Goal: Transaction & Acquisition: Purchase product/service

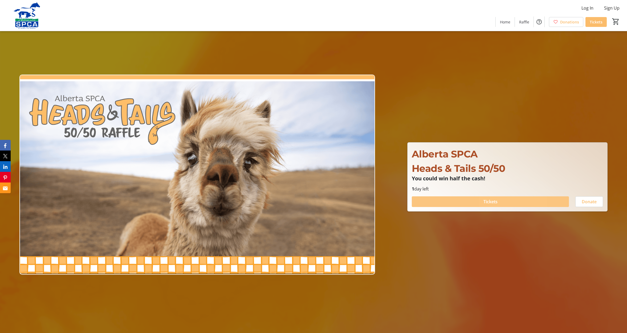
click at [510, 202] on span at bounding box center [490, 201] width 157 height 13
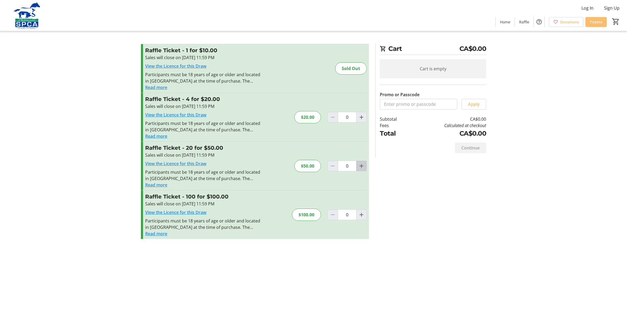
click at [361, 166] on mat-icon "Increment by one" at bounding box center [361, 166] width 6 height 6
type input "1"
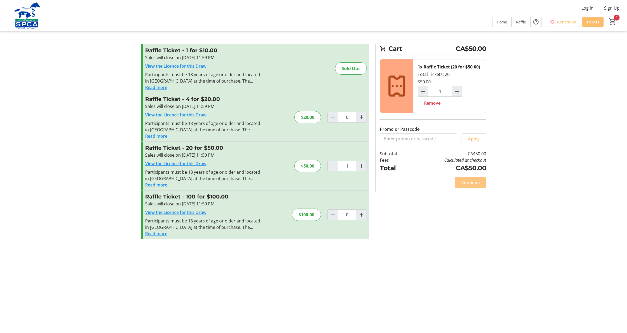
click at [477, 185] on span "Continue" at bounding box center [470, 182] width 18 height 6
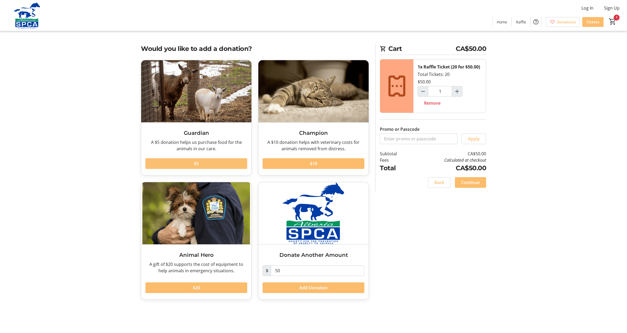
click at [206, 164] on span at bounding box center [196, 163] width 102 height 13
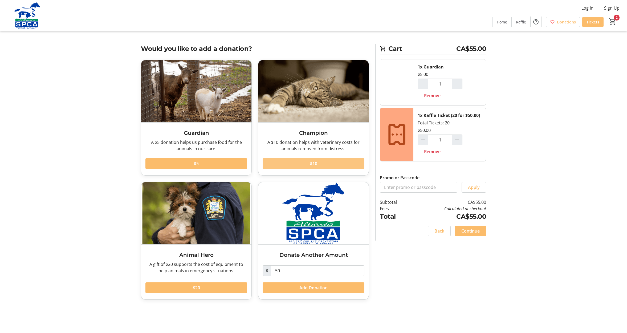
click at [303, 165] on span at bounding box center [313, 163] width 102 height 13
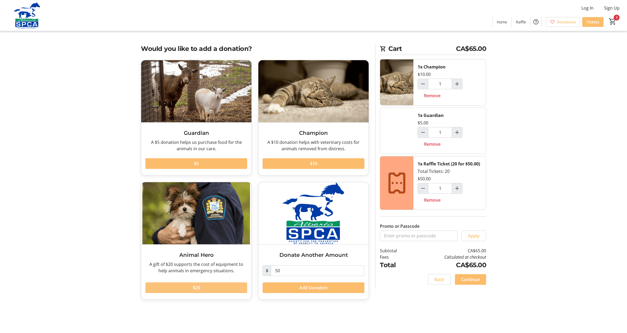
drag, startPoint x: 219, startPoint y: 289, endPoint x: 238, endPoint y: 266, distance: 29.7
click at [219, 289] on span at bounding box center [196, 287] width 102 height 13
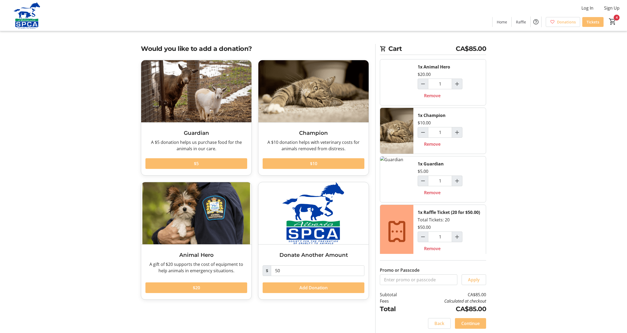
scroll to position [5, 0]
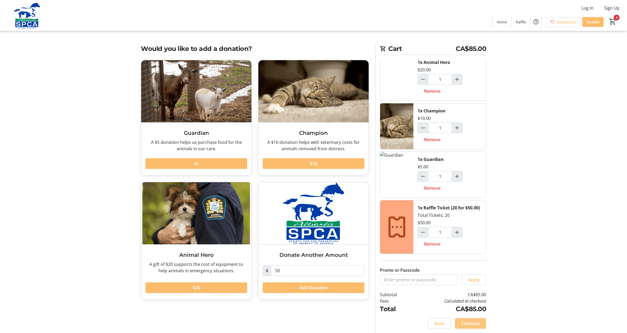
click at [473, 324] on span "Continue" at bounding box center [470, 323] width 18 height 6
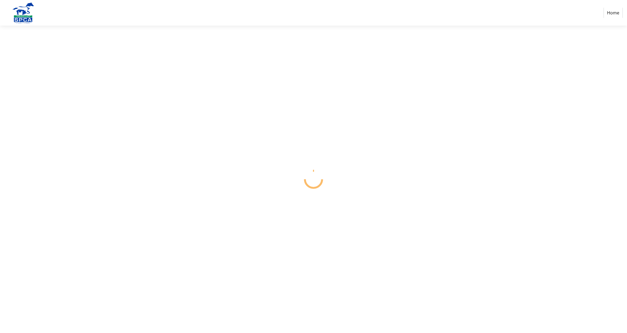
select select "CA"
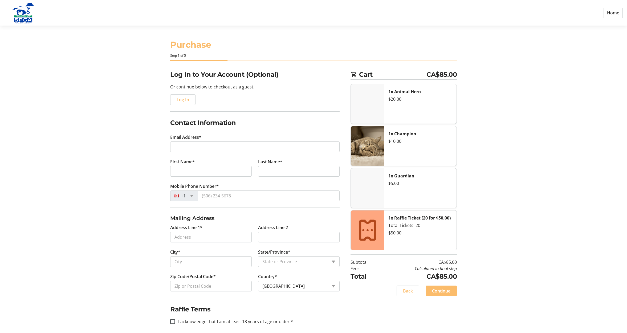
scroll to position [5, 0]
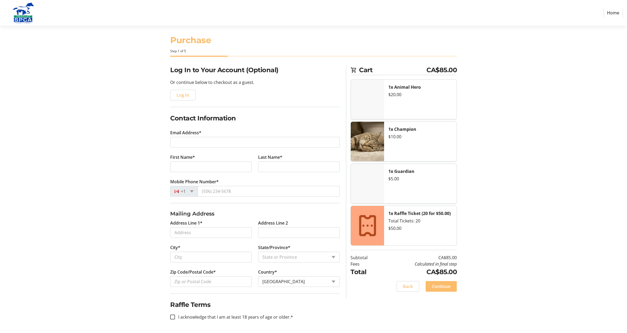
click at [612, 13] on link "Home" at bounding box center [612, 13] width 19 height 10
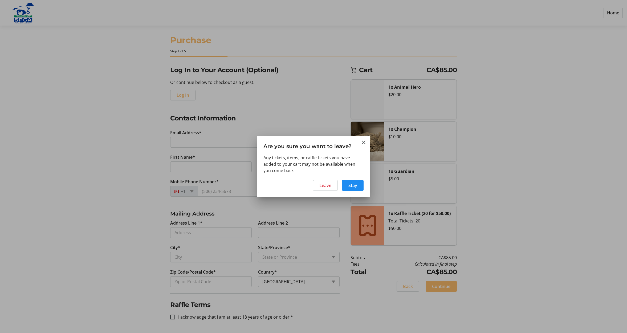
scroll to position [0, 0]
click at [363, 142] on mat-icon "Close" at bounding box center [363, 142] width 6 height 6
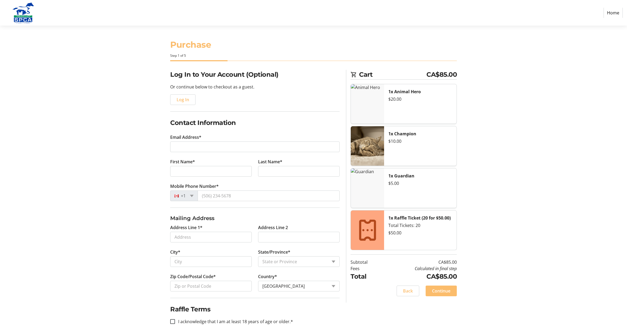
scroll to position [5, 0]
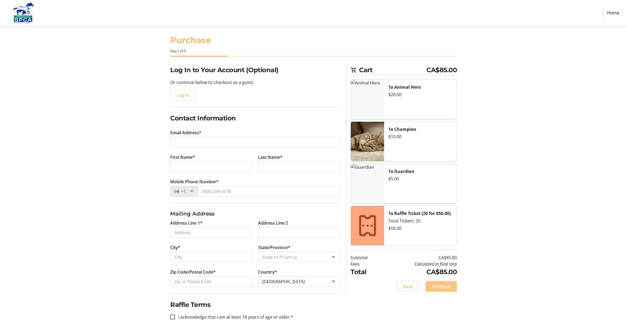
click at [440, 286] on span "Continue" at bounding box center [441, 286] width 18 height 6
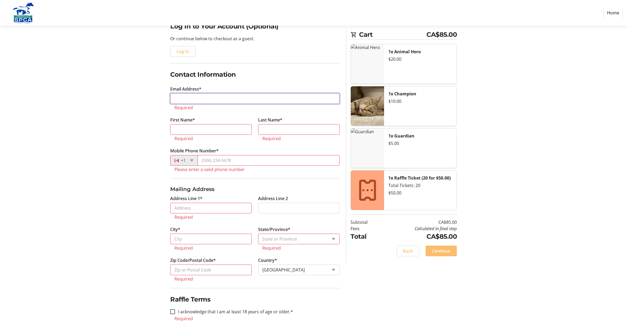
scroll to position [49, 0]
click at [617, 13] on link "Home" at bounding box center [612, 13] width 19 height 10
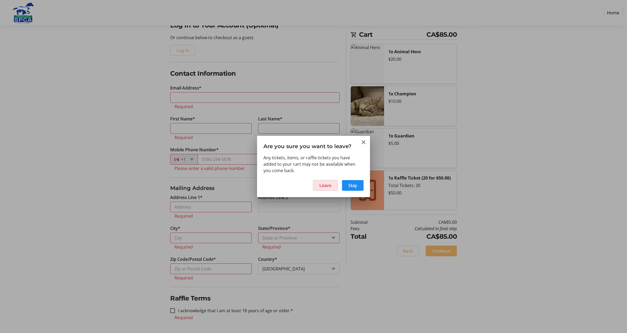
drag, startPoint x: 328, startPoint y: 186, endPoint x: 332, endPoint y: 182, distance: 5.5
click at [328, 186] on span "Leave" at bounding box center [325, 185] width 12 height 6
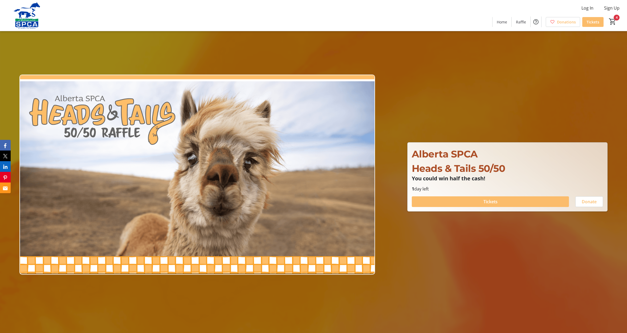
type input "1"
click at [519, 205] on span at bounding box center [490, 201] width 157 height 13
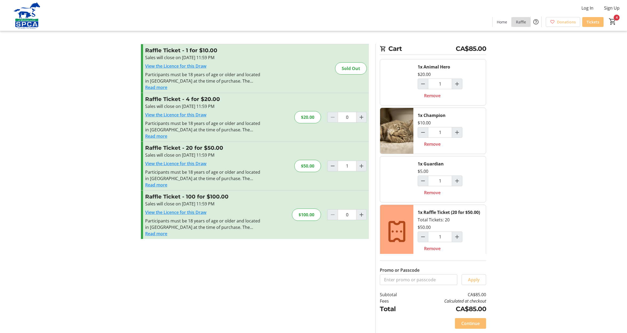
click at [517, 22] on span "Raffle" at bounding box center [521, 22] width 10 height 6
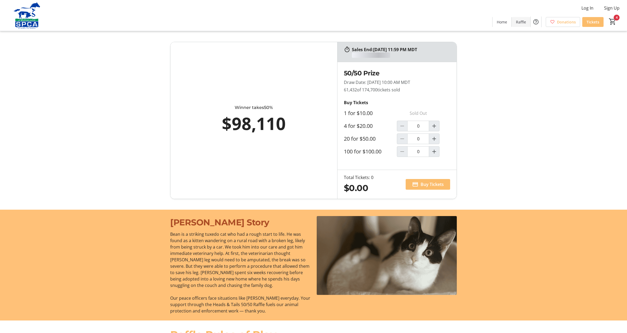
type input "1"
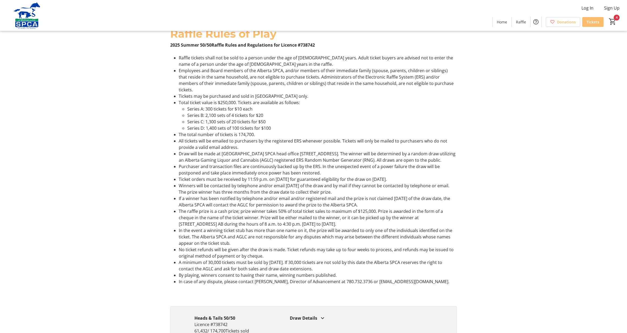
scroll to position [346, 0]
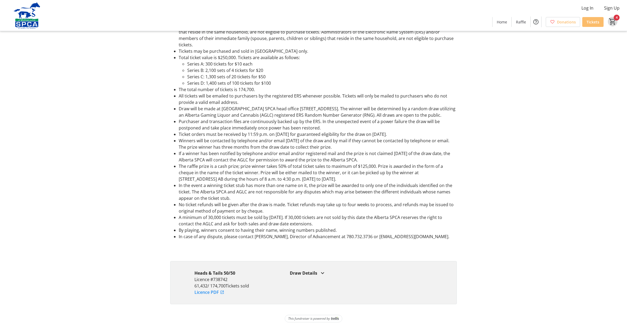
click at [612, 20] on mat-icon "4" at bounding box center [612, 22] width 8 height 8
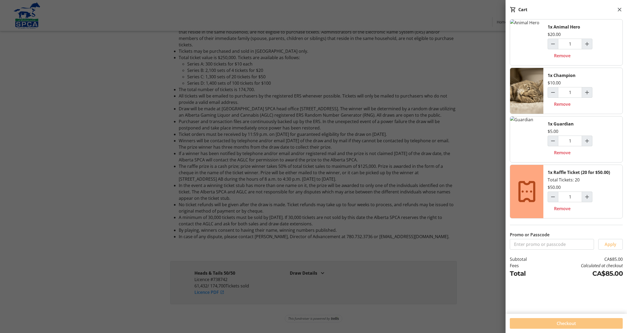
click at [556, 324] on span "Checkout" at bounding box center [565, 323] width 19 height 6
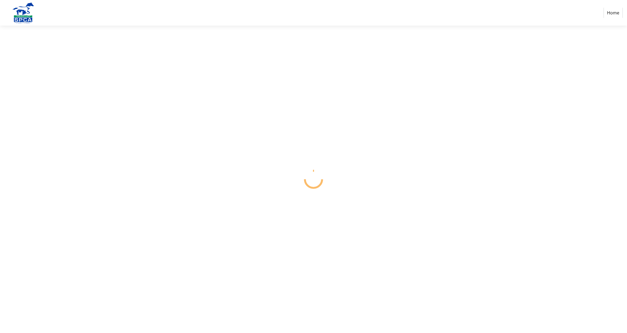
select select "CA"
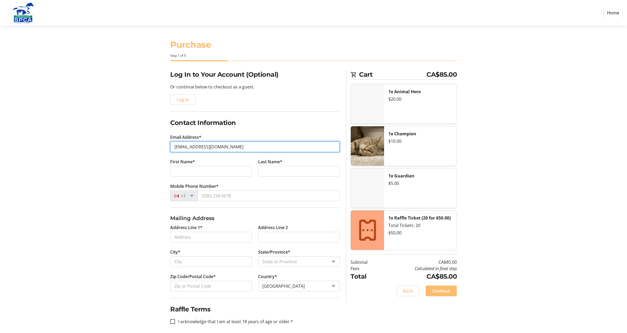
type input "[EMAIL_ADDRESS][DOMAIN_NAME]"
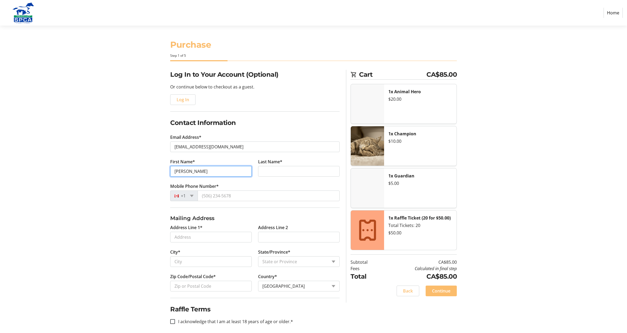
type input "[PERSON_NAME]"
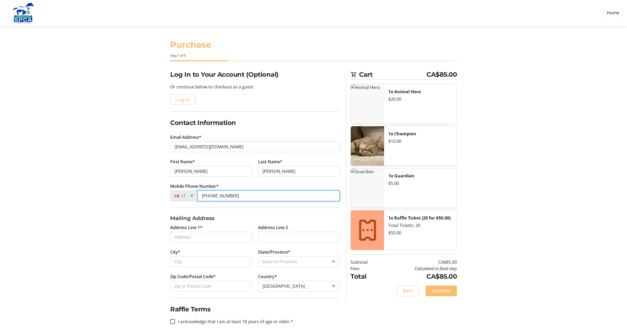
type input "[PHONE_NUMBER]"
type input "[STREET_ADDRESS]"
type input "[GEOGRAPHIC_DATA]"
select select "AB"
type input "T2W 4V5"
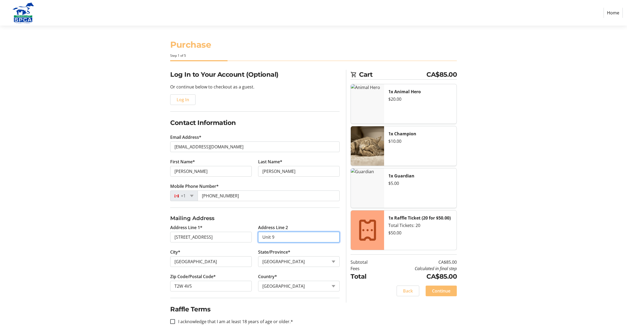
scroll to position [5, 0]
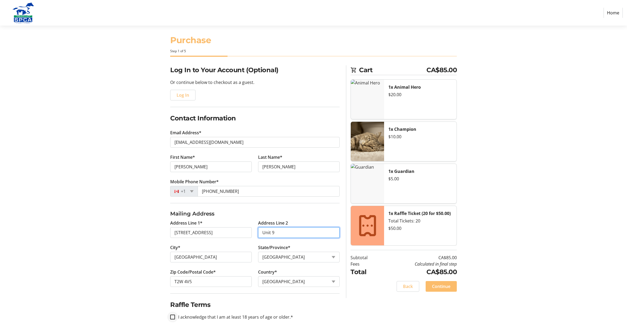
type input "Unit 9"
click at [172, 317] on input "I acknowledge that I am at least 18 years of age or older.*" at bounding box center [172, 316] width 5 height 5
checkbox input "true"
click at [445, 286] on span "Continue" at bounding box center [441, 286] width 18 height 6
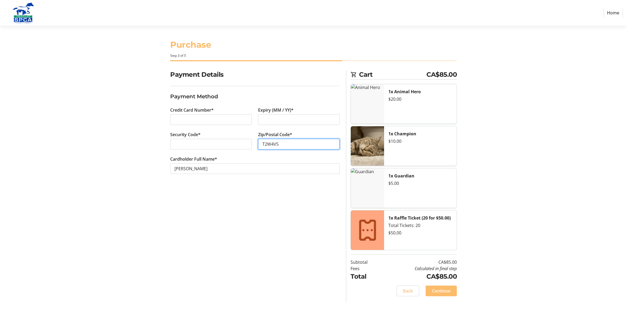
type input "T2W4V5"
click at [443, 292] on span "Continue" at bounding box center [441, 290] width 18 height 6
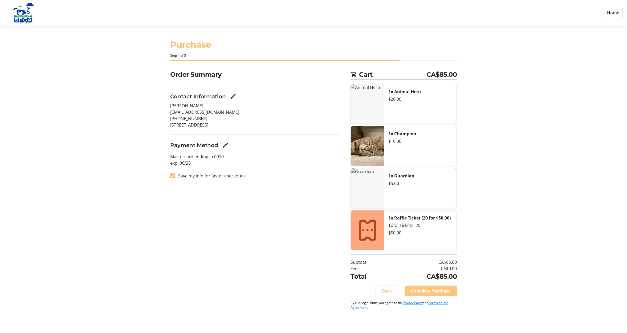
click at [441, 292] on span "Complete Purchase" at bounding box center [430, 290] width 39 height 6
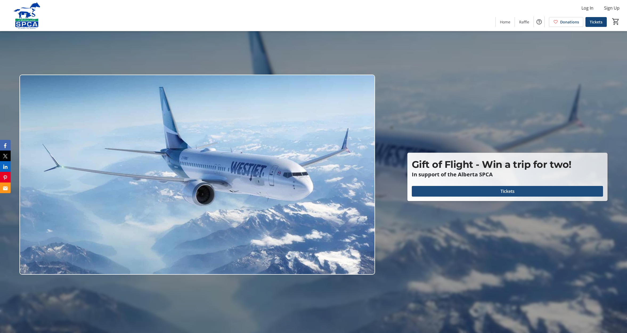
click at [511, 192] on span "Tickets" at bounding box center [507, 191] width 14 height 6
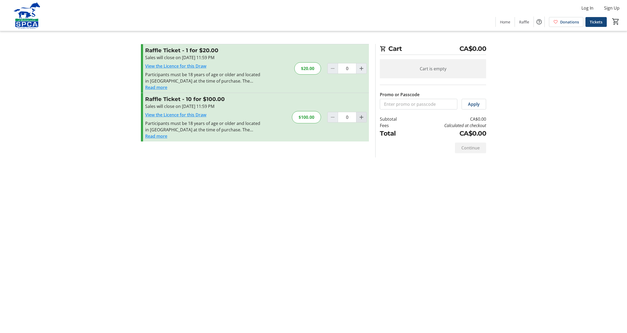
click at [362, 117] on mat-icon "Increment by one" at bounding box center [361, 117] width 6 height 6
type input "1"
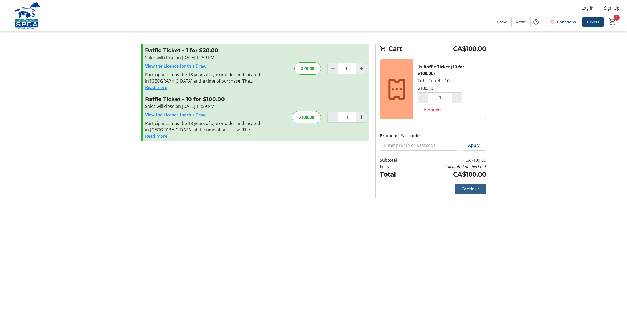
click at [481, 189] on span at bounding box center [470, 188] width 31 height 13
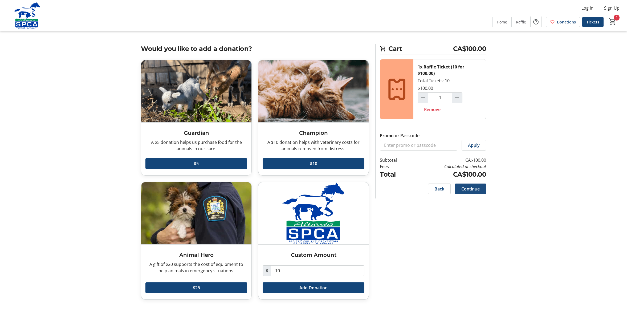
click at [478, 189] on span "Continue" at bounding box center [470, 189] width 18 height 6
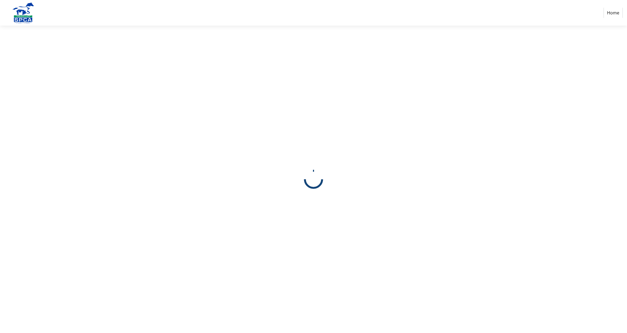
select select "CA"
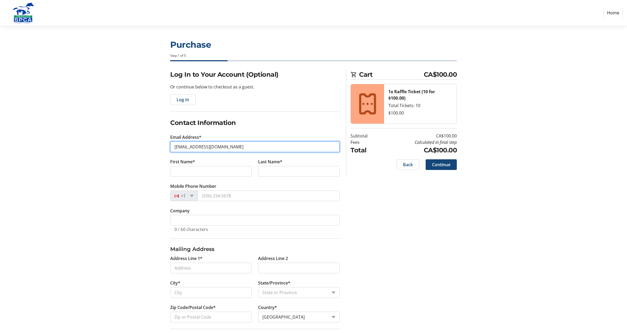
type input "[EMAIL_ADDRESS][DOMAIN_NAME]"
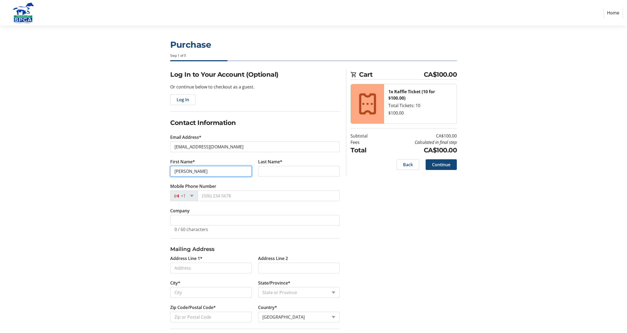
type input "[PERSON_NAME]"
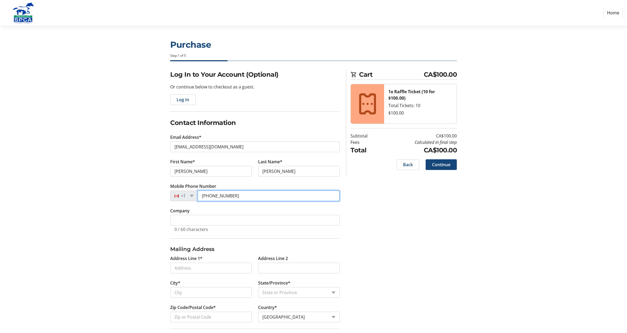
type input "[PHONE_NUMBER]"
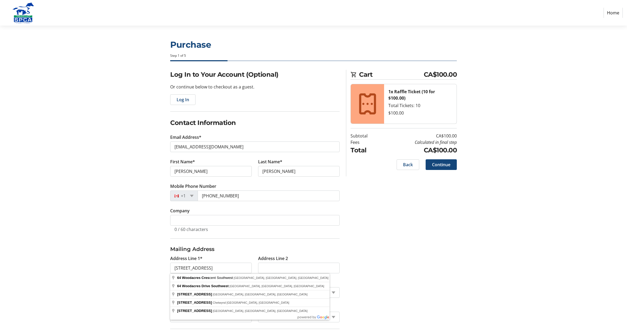
type input "[STREET_ADDRESS]"
type input "[GEOGRAPHIC_DATA]"
select select "AB"
type input "T2W 4V5"
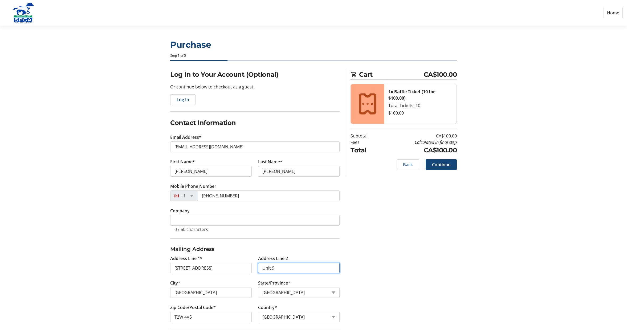
scroll to position [35, 0]
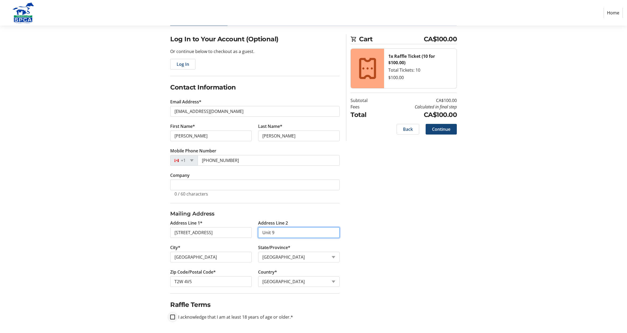
type input "Unit 9"
drag, startPoint x: 173, startPoint y: 318, endPoint x: 175, endPoint y: 316, distance: 3.0
click at [175, 316] on div at bounding box center [172, 316] width 5 height 5
click at [442, 131] on span "Continue" at bounding box center [441, 129] width 18 height 6
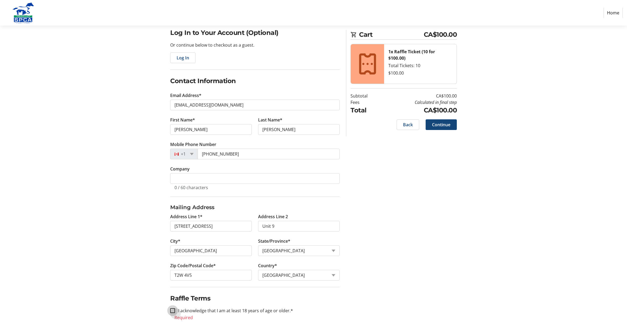
click at [172, 311] on input "I acknowledge that I am at least 18 years of age or older.*" at bounding box center [172, 310] width 5 height 5
checkbox input "true"
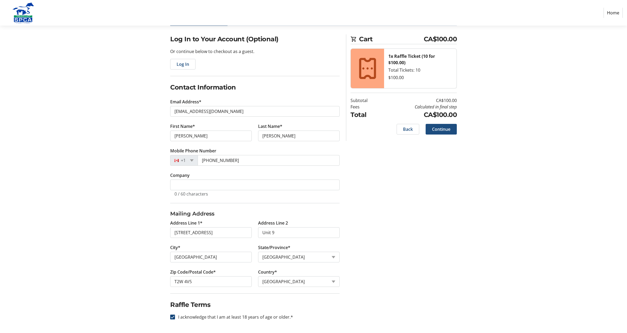
click at [438, 130] on span "Continue" at bounding box center [441, 129] width 18 height 6
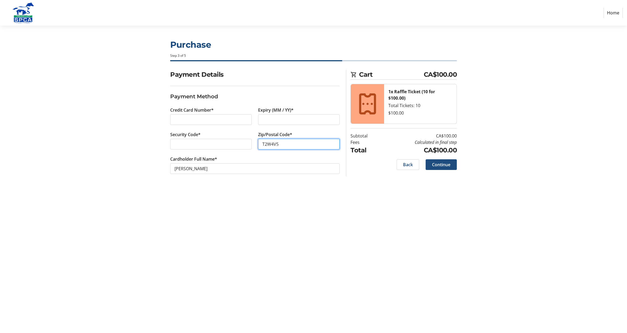
type input "T2W4V5"
click at [448, 166] on span "Continue" at bounding box center [441, 164] width 18 height 6
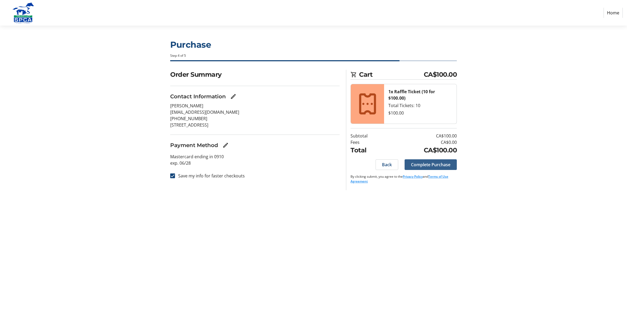
click at [426, 167] on button "Complete Purchase" at bounding box center [430, 164] width 52 height 11
